Goal: Task Accomplishment & Management: Use online tool/utility

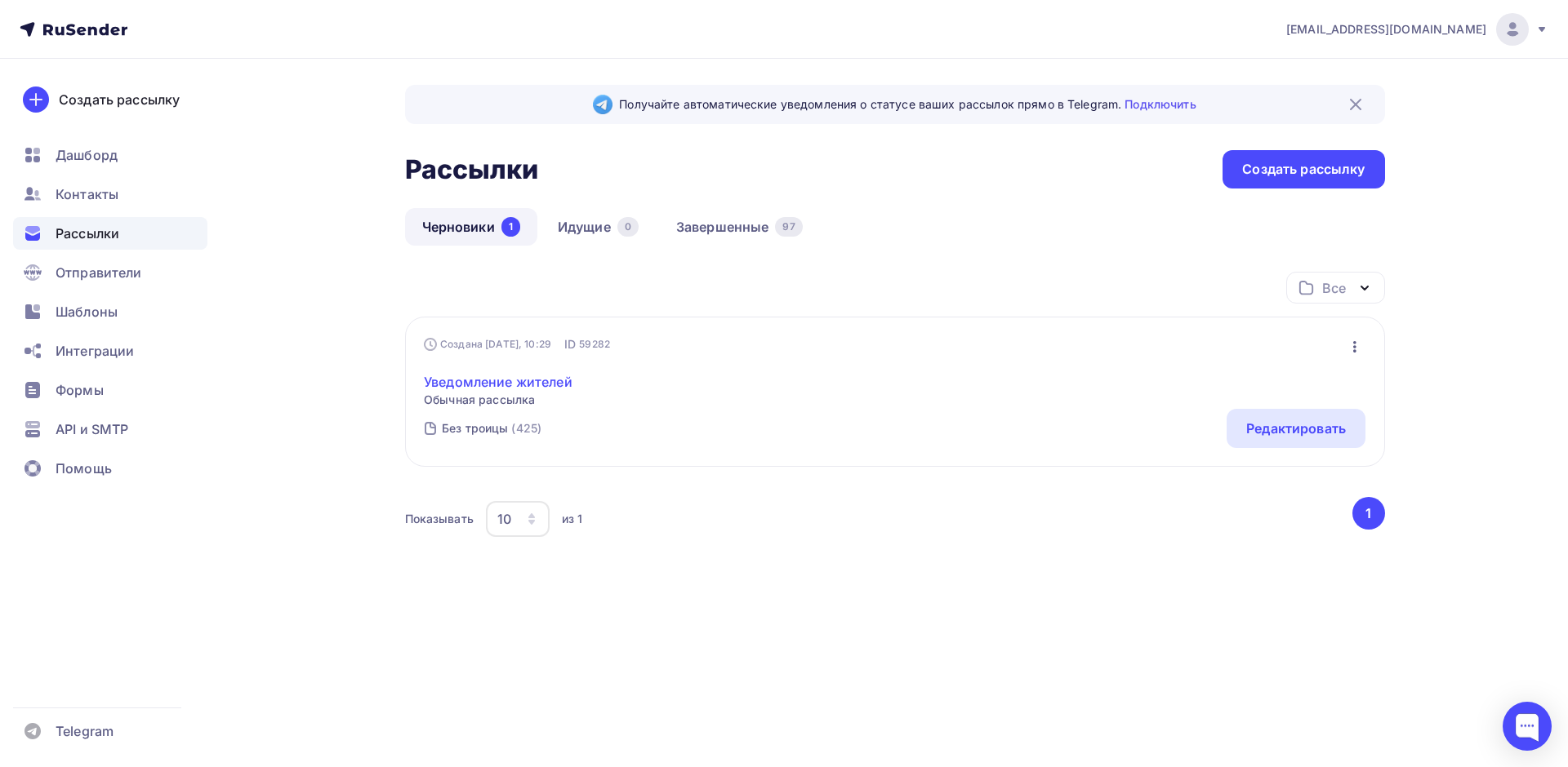
click at [544, 377] on link "Уведомление жителей" at bounding box center [498, 382] width 149 height 19
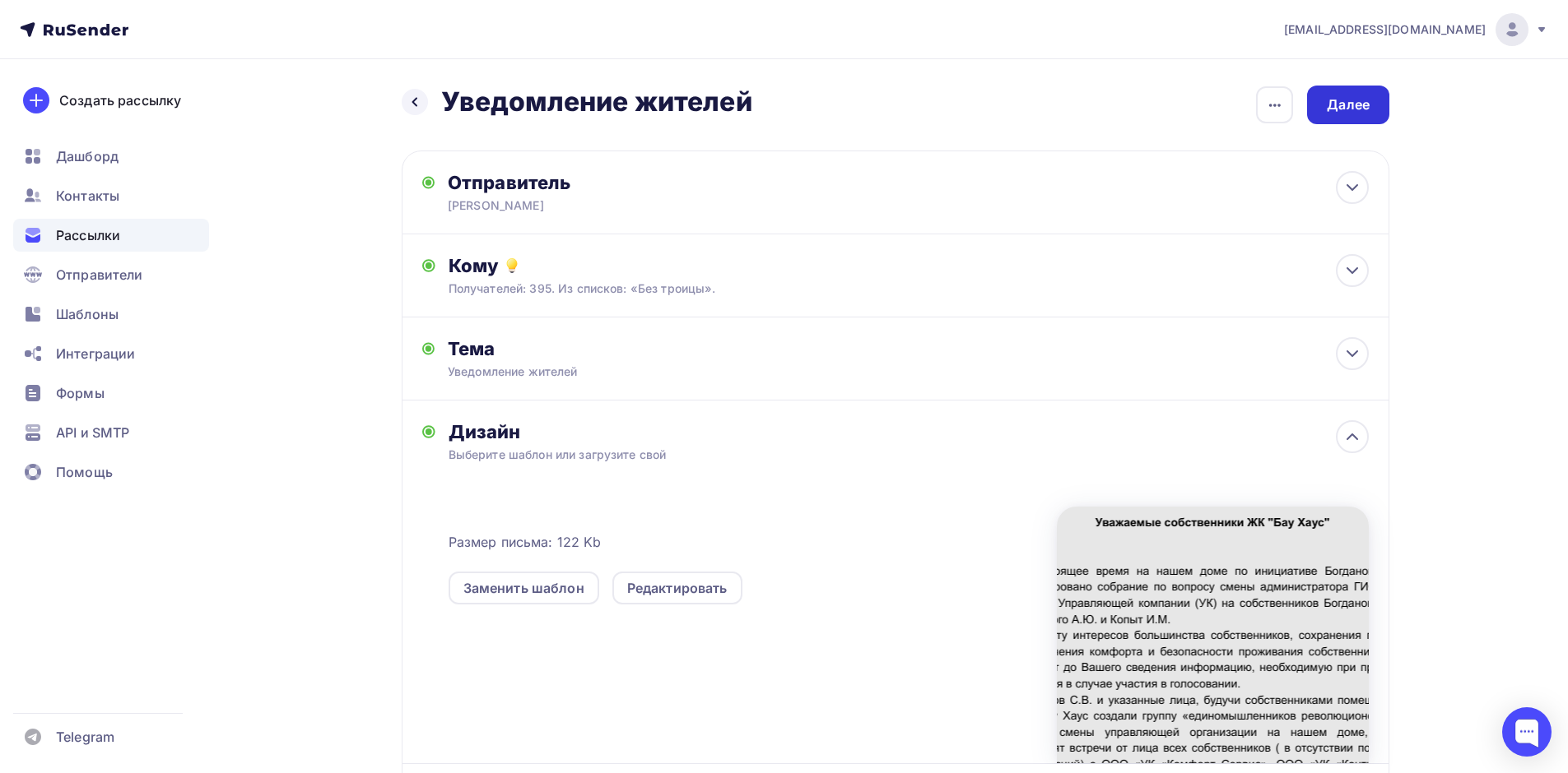
click at [1340, 123] on div "Далее" at bounding box center [1348, 105] width 82 height 39
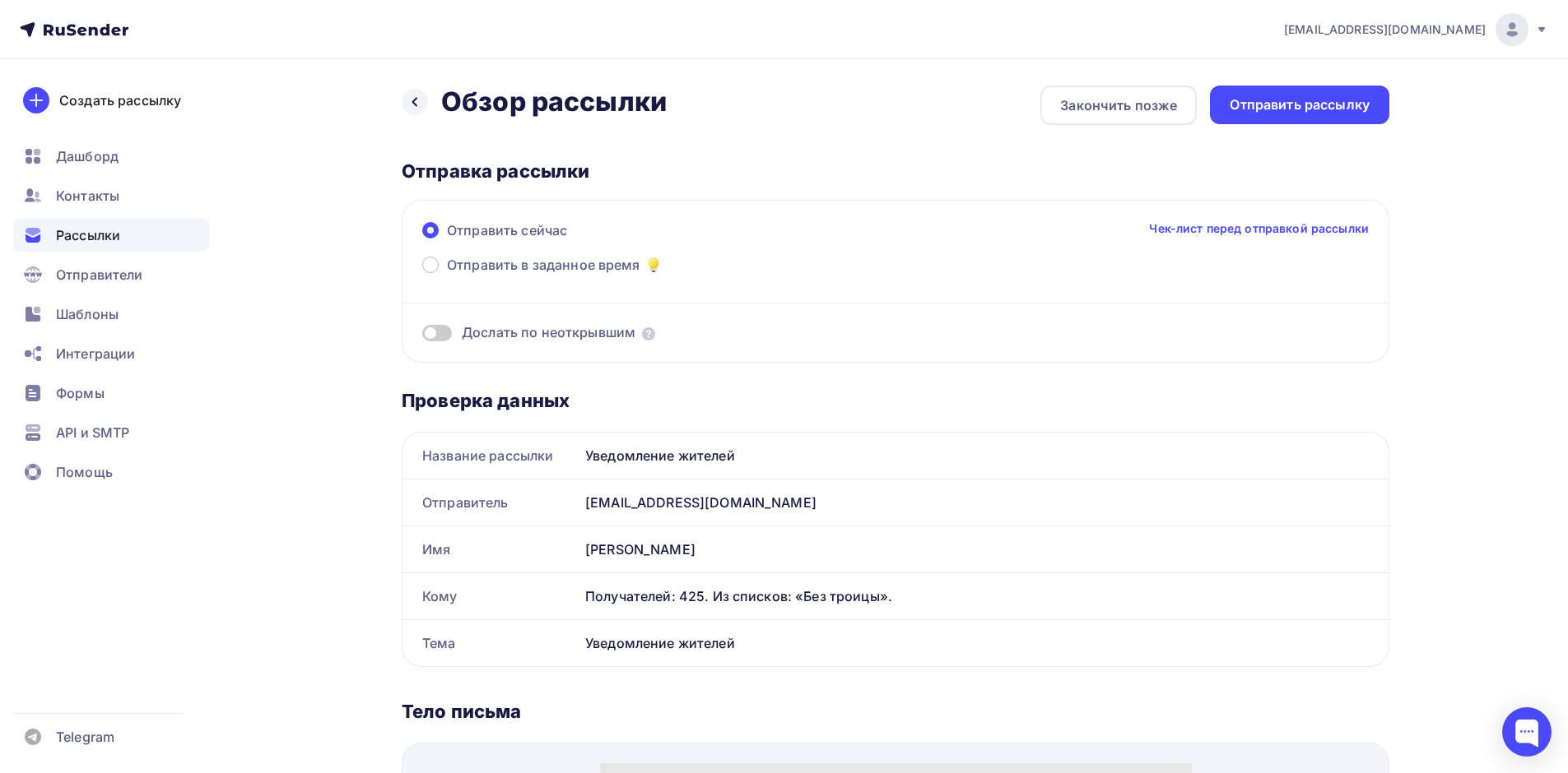
drag, startPoint x: 683, startPoint y: 593, endPoint x: 831, endPoint y: 600, distance: 148.2
click at [831, 600] on div "Получателей: 425. Из списков: «Без троицы»." at bounding box center [977, 596] width 784 height 19
click at [906, 595] on div "Получателей: 425. Из списков: «Без троицы»." at bounding box center [977, 596] width 784 height 19
drag, startPoint x: 690, startPoint y: 593, endPoint x: 764, endPoint y: 597, distance: 74.1
click at [764, 597] on div "Получателей: 425. Из списков: «Без троицы»." at bounding box center [977, 596] width 784 height 19
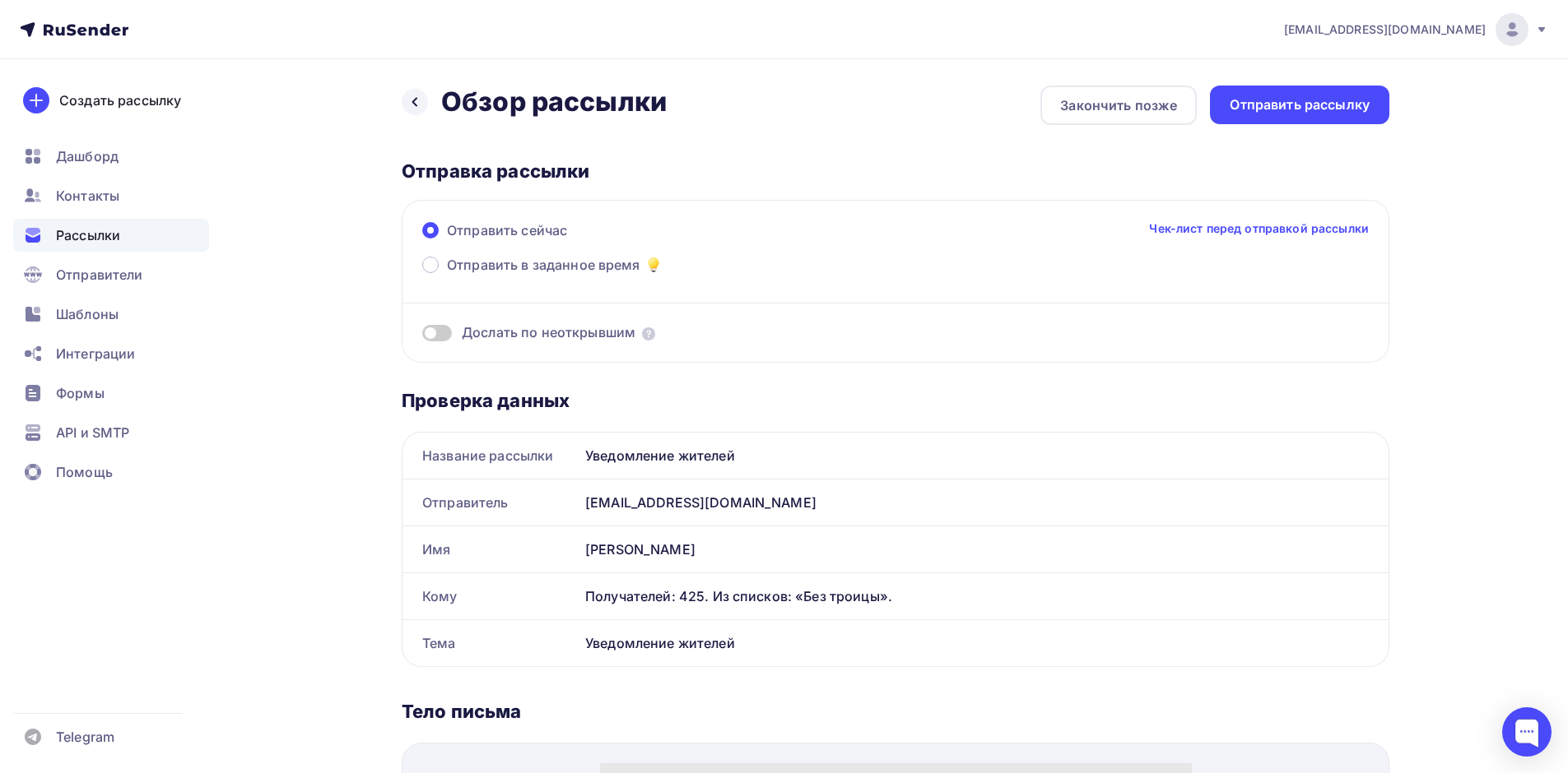
click at [864, 597] on div "Получателей: 425. Из списков: «Без троицы»." at bounding box center [977, 596] width 784 height 19
click at [949, 593] on div "Получателей: 425. Из списков: «Без троицы»." at bounding box center [977, 596] width 784 height 19
click at [1335, 110] on div "Отправить рассылку" at bounding box center [1299, 104] width 140 height 18
